Goal: Task Accomplishment & Management: Use online tool/utility

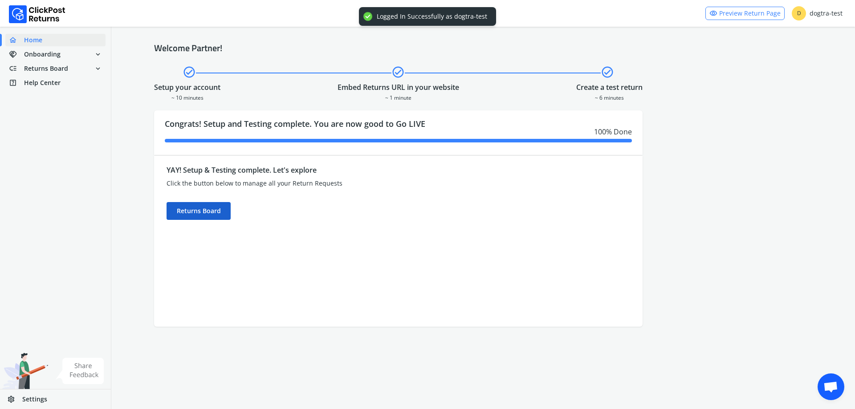
click at [202, 212] on div "Returns Board" at bounding box center [199, 211] width 64 height 18
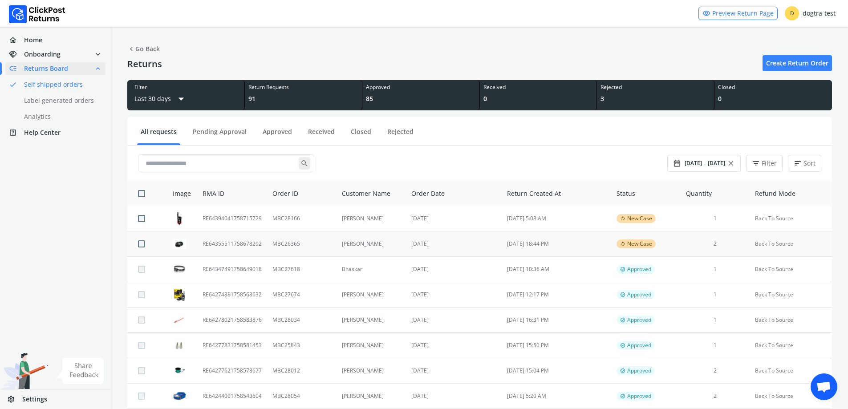
click at [212, 243] on td "RE64355511758678292" at bounding box center [232, 244] width 70 height 25
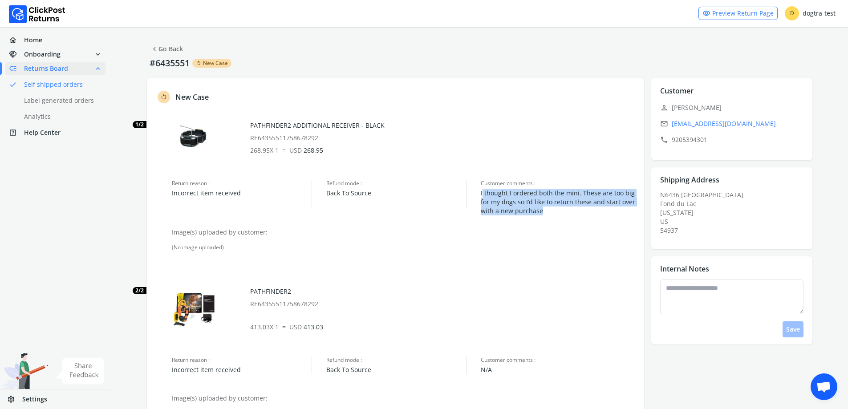
drag, startPoint x: 549, startPoint y: 211, endPoint x: 483, endPoint y: 190, distance: 69.6
click at [483, 190] on span "I thought I ordered both the mini. These are too big for my dogs so I’d like to…" at bounding box center [558, 202] width 154 height 27
drag, startPoint x: 479, startPoint y: 191, endPoint x: 557, endPoint y: 221, distance: 83.0
click at [557, 221] on div "rotate_left New Case 1/2 PATHFINDER2 ADDITIONAL RECEIVER - BLACK RE643555117586…" at bounding box center [395, 284] width 497 height 412
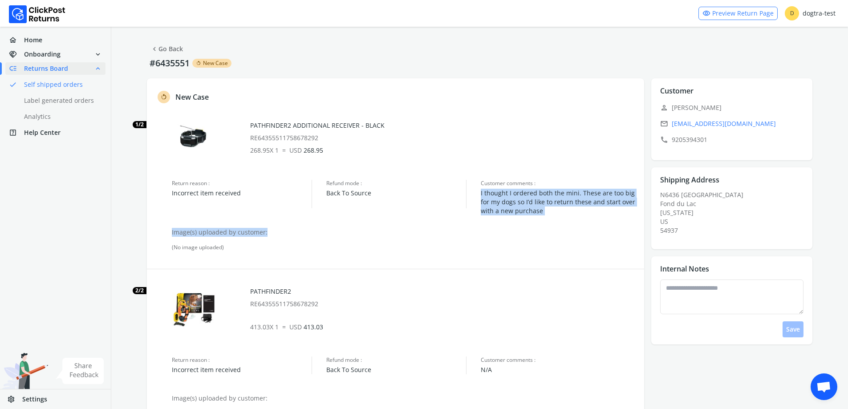
click at [557, 221] on div "rotate_left New Case 1/2 PATHFINDER2 ADDITIONAL RECEIVER - BLACK RE643555117586…" at bounding box center [395, 284] width 497 height 412
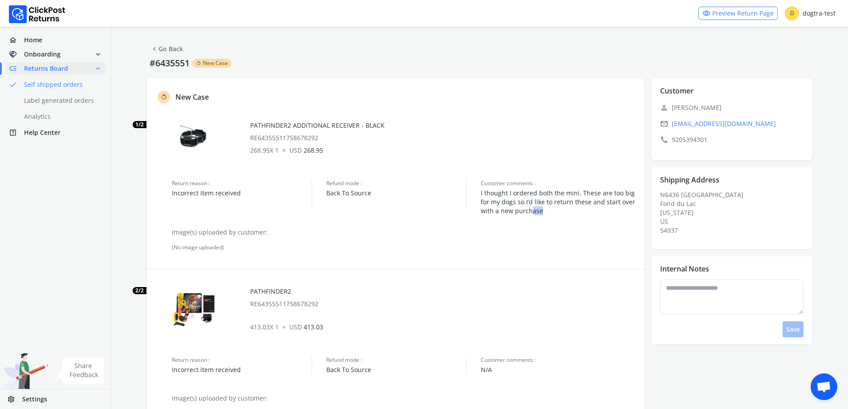
drag, startPoint x: 548, startPoint y: 211, endPoint x: 529, endPoint y: 213, distance: 19.3
click at [529, 213] on span "I thought I ordered both the mini. These are too big for my dogs so I’d like to…" at bounding box center [558, 202] width 154 height 27
click at [546, 211] on span "I thought I ordered both the mini. These are too big for my dogs so I’d like to…" at bounding box center [558, 202] width 154 height 27
drag, startPoint x: 544, startPoint y: 210, endPoint x: 481, endPoint y: 189, distance: 66.7
click at [481, 189] on span "I thought I ordered both the mini. These are too big for my dogs so I’d like to…" at bounding box center [558, 202] width 154 height 27
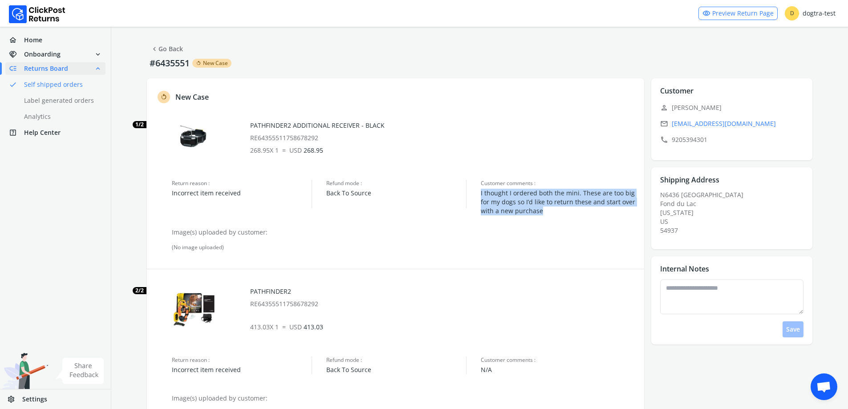
click at [480, 188] on div "Return reason : Incorrect item received Refund mode : Back To Source Customer c…" at bounding box center [403, 198] width 463 height 36
click at [487, 194] on span "I thought I ordered both the mini. These are too big for my dogs so I’d like to…" at bounding box center [558, 202] width 154 height 27
drag, startPoint x: 481, startPoint y: 193, endPoint x: 549, endPoint y: 208, distance: 69.4
click at [549, 208] on span "I thought I ordered both the mini. These are too big for my dogs so I’d like to…" at bounding box center [558, 202] width 154 height 27
click at [550, 208] on span "I thought I ordered both the mini. These are too big for my dogs so I’d like to…" at bounding box center [558, 202] width 154 height 27
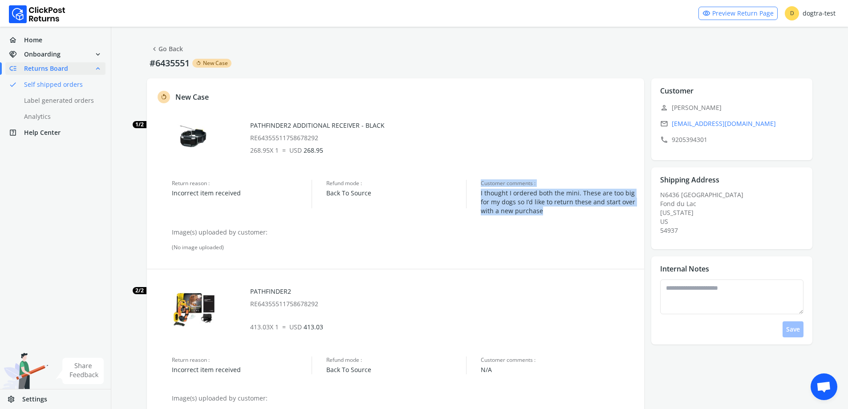
drag, startPoint x: 552, startPoint y: 213, endPoint x: 473, endPoint y: 192, distance: 82.4
click at [473, 192] on div "Return reason : Incorrect item received Refund mode : Back To Source Customer c…" at bounding box center [403, 198] width 463 height 36
click at [487, 193] on span "I thought I ordered both the mini. These are too big for my dogs so I’d like to…" at bounding box center [558, 202] width 154 height 27
drag, startPoint x: 478, startPoint y: 191, endPoint x: 558, endPoint y: 212, distance: 82.9
click at [558, 212] on div "Return reason : Incorrect item received Refund mode : Back To Source Customer c…" at bounding box center [403, 198] width 463 height 36
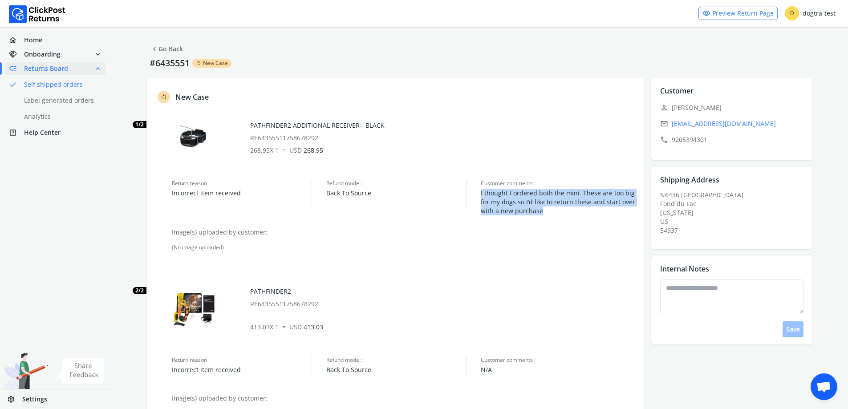
click at [558, 212] on span "I thought I ordered both the mini. These are too big for my dogs so I’d like to…" at bounding box center [558, 202] width 154 height 27
drag, startPoint x: 558, startPoint y: 212, endPoint x: 474, endPoint y: 187, distance: 88.3
click at [474, 187] on div "Return reason : Incorrect item received Refund mode : Back To Source Customer c…" at bounding box center [403, 198] width 463 height 36
click at [475, 187] on div "Return reason : Incorrect item received Refund mode : Back To Source Customer c…" at bounding box center [403, 198] width 463 height 36
click at [459, 185] on span "Refund mode :" at bounding box center [396, 183] width 140 height 7
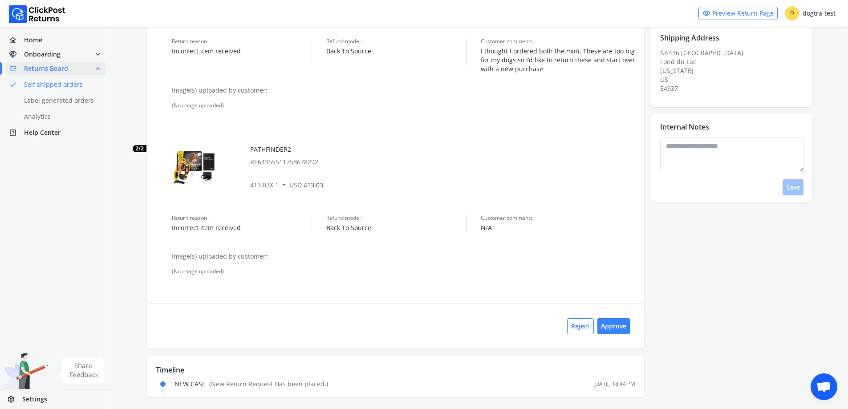
scroll to position [145, 0]
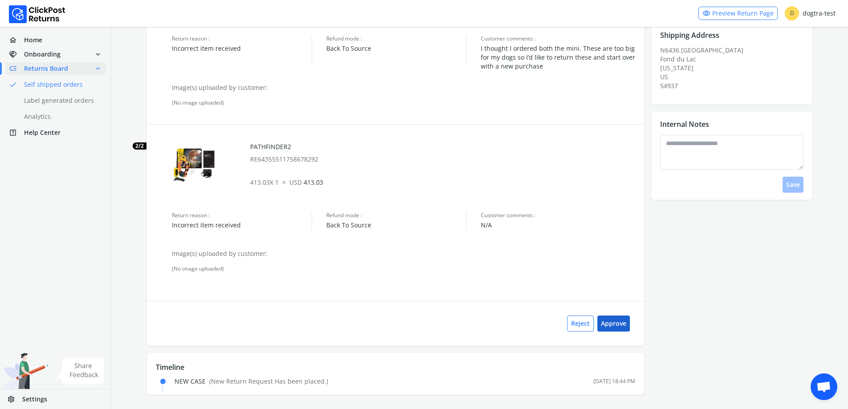
click at [610, 327] on button "Approve" at bounding box center [613, 324] width 32 height 16
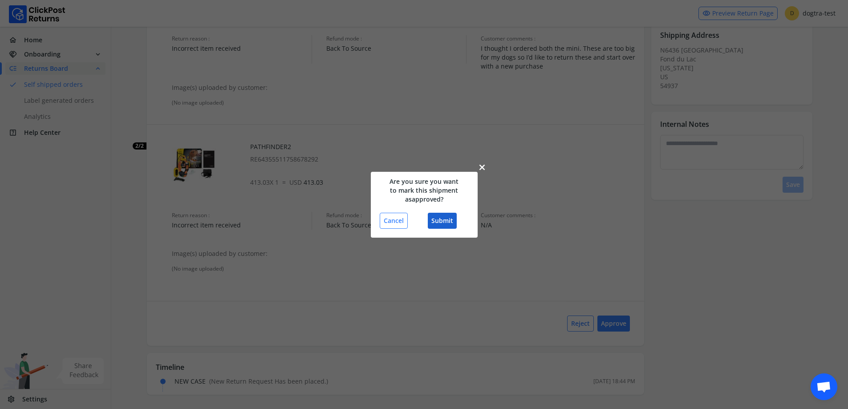
click at [441, 220] on button "Submit" at bounding box center [442, 221] width 29 height 16
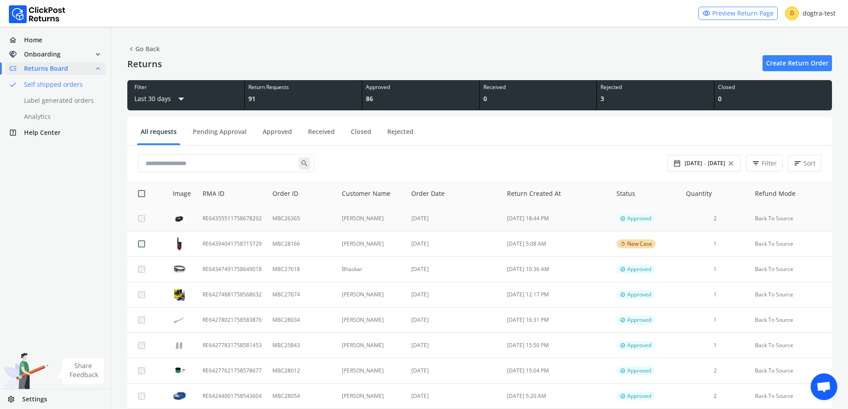
click at [333, 220] on td "MBC26365" at bounding box center [301, 218] width 69 height 25
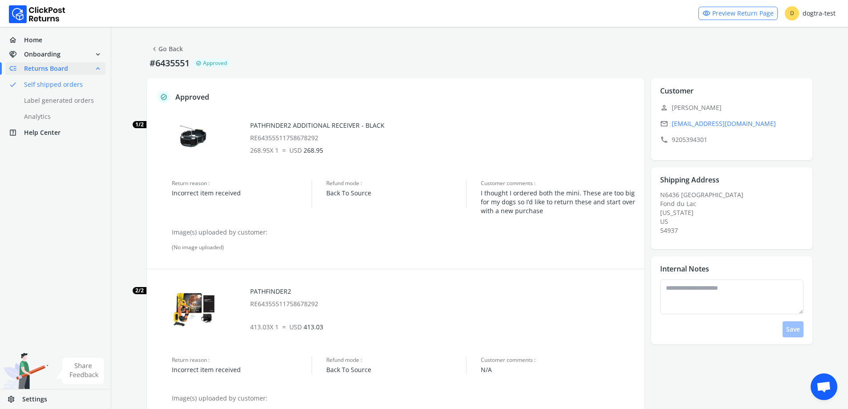
click at [405, 107] on div "verified Approved 1/2 PATHFINDER2 ADDITIONAL RECEIVER - BLACK RE643555117586782…" at bounding box center [395, 284] width 497 height 412
click at [164, 47] on link "chevron_left Go Back" at bounding box center [166, 49] width 32 height 12
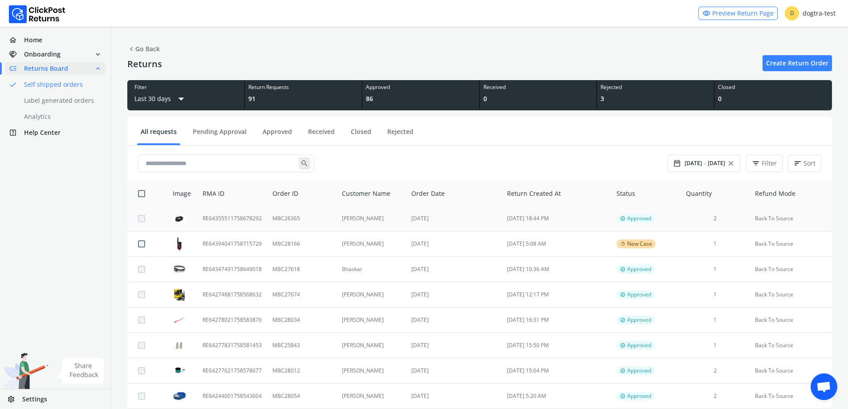
click at [319, 224] on td "MBC26365" at bounding box center [301, 218] width 69 height 25
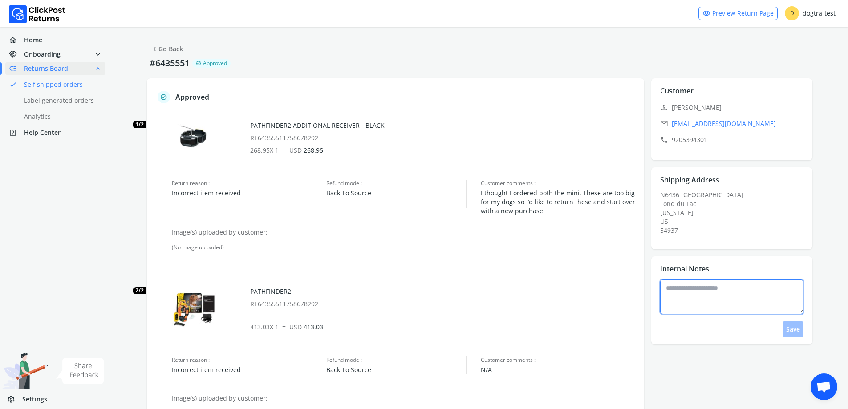
click at [688, 304] on textarea at bounding box center [731, 297] width 143 height 35
type textarea "**********"
click at [794, 325] on button "Save" at bounding box center [793, 329] width 21 height 16
click at [160, 48] on link "chevron_left Go Back" at bounding box center [166, 49] width 32 height 12
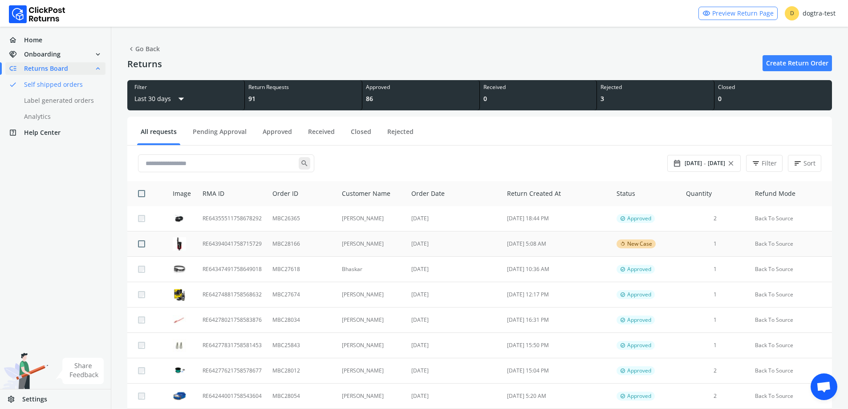
click at [369, 245] on td "[PERSON_NAME]" at bounding box center [372, 244] width 70 height 25
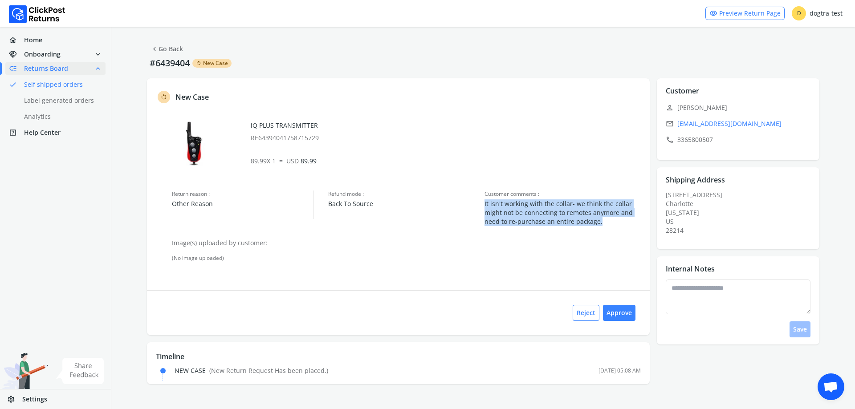
drag, startPoint x: 483, startPoint y: 203, endPoint x: 613, endPoint y: 222, distance: 131.5
click at [613, 222] on div "Return reason : Other Reason Refund mode : Back To Source Customer comments : I…" at bounding box center [406, 209] width 469 height 36
copy span "It isn't working with the collar- we think the collar might not be connecting t…"
click at [167, 43] on link "chevron_left Go Back" at bounding box center [166, 49] width 32 height 12
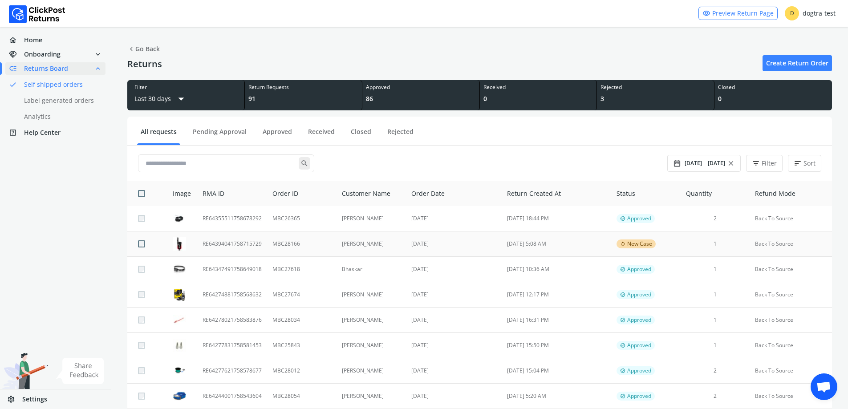
click at [243, 243] on td "RE64394041758715729" at bounding box center [232, 244] width 70 height 25
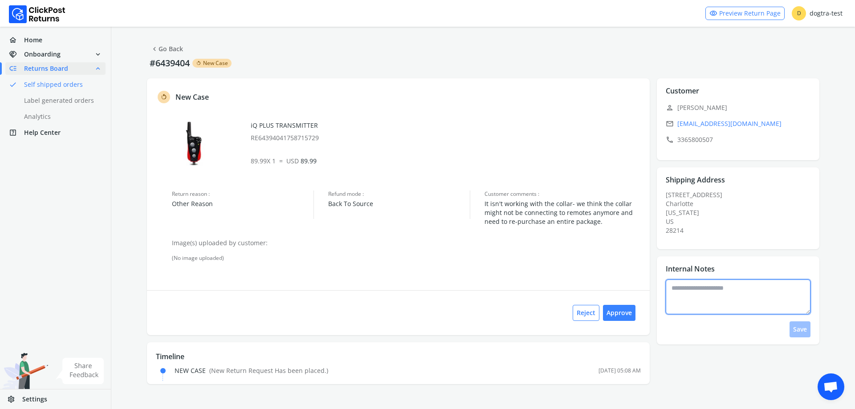
click at [700, 301] on textarea at bounding box center [738, 297] width 145 height 35
type textarea "*"
type textarea "**********"
click at [798, 332] on button "Save" at bounding box center [799, 329] width 21 height 16
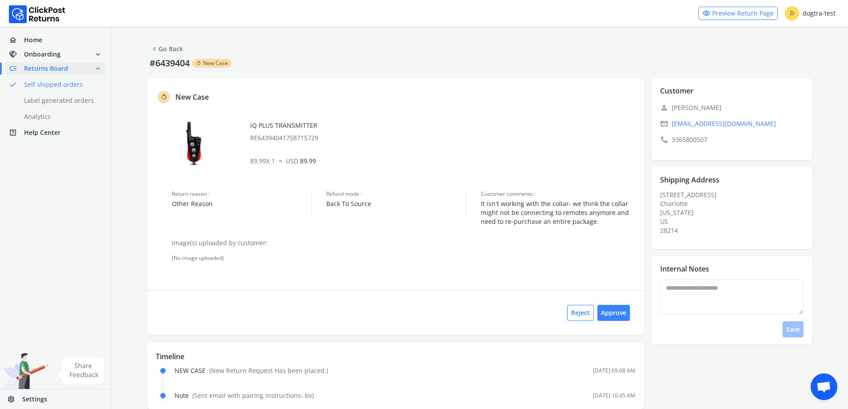
click at [164, 49] on link "chevron_left Go Back" at bounding box center [166, 49] width 32 height 12
